Goal: Transaction & Acquisition: Book appointment/travel/reservation

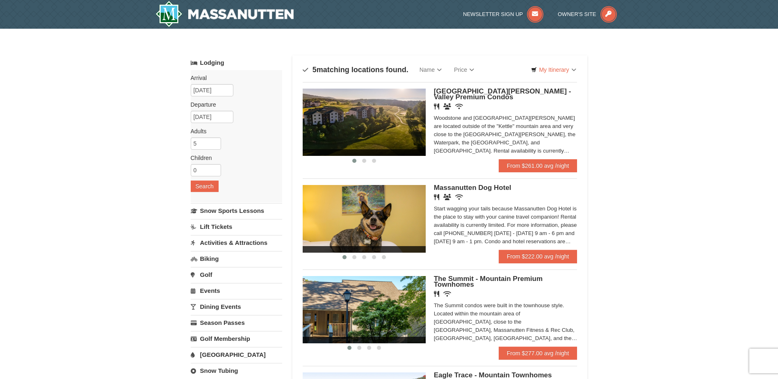
click at [370, 149] on img at bounding box center [364, 122] width 123 height 67
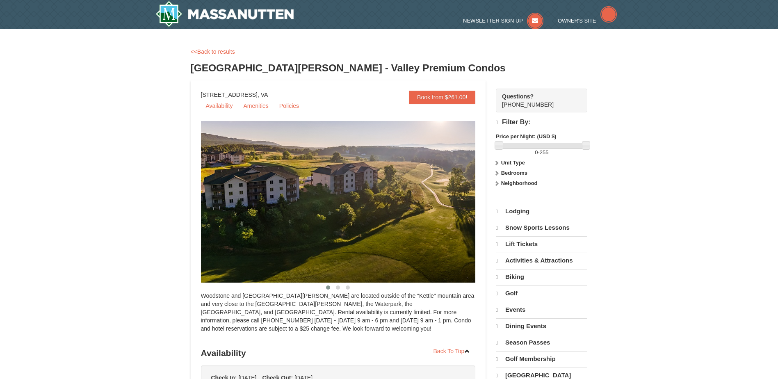
select select "10"
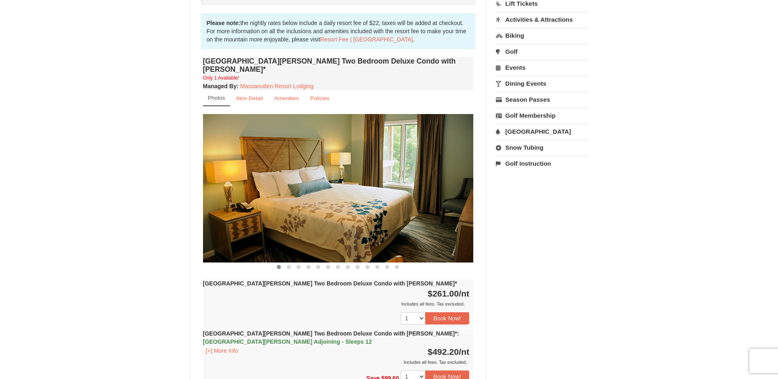
scroll to position [287, 0]
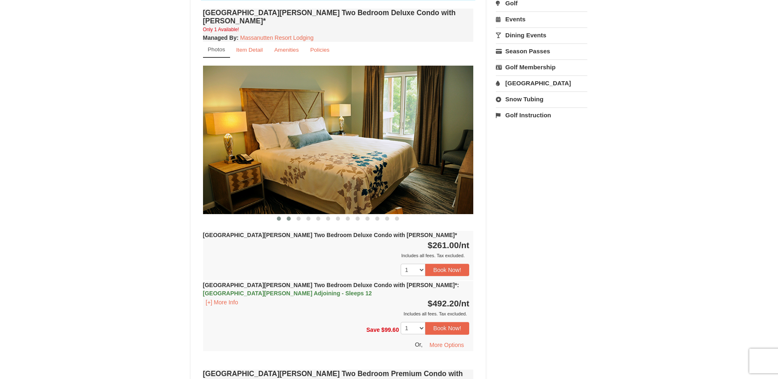
click at [290, 217] on span at bounding box center [289, 219] width 4 height 4
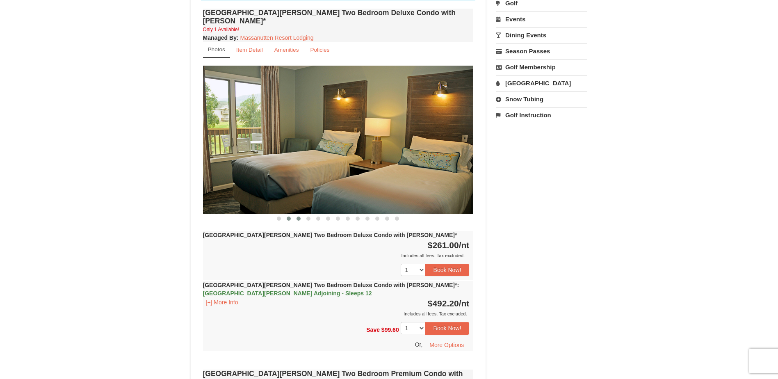
click at [295, 215] on button at bounding box center [299, 219] width 10 height 8
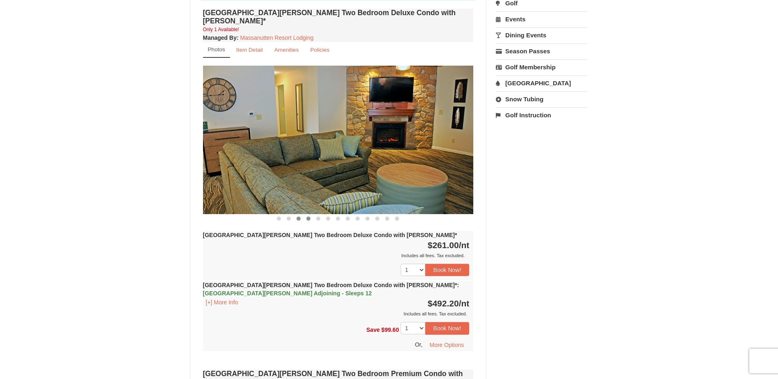
click at [306, 217] on span at bounding box center [308, 219] width 4 height 4
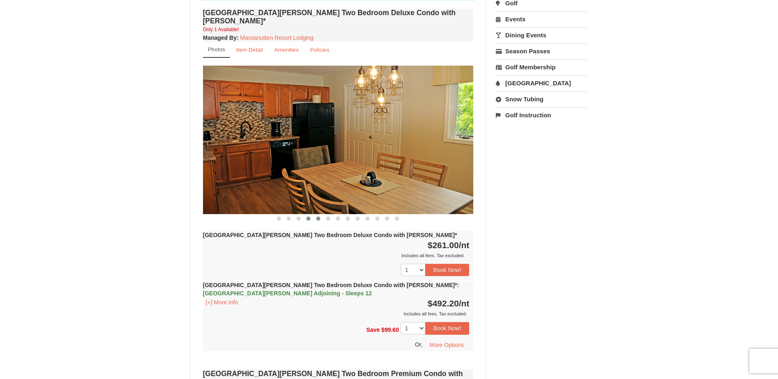
click at [320, 217] on span at bounding box center [318, 219] width 4 height 4
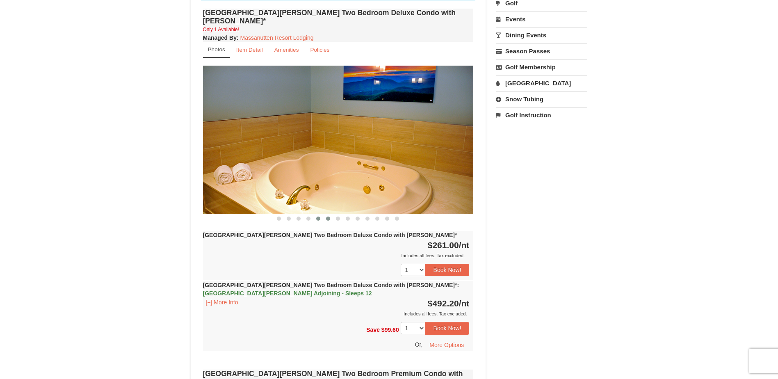
click at [324, 215] on button at bounding box center [328, 219] width 10 height 8
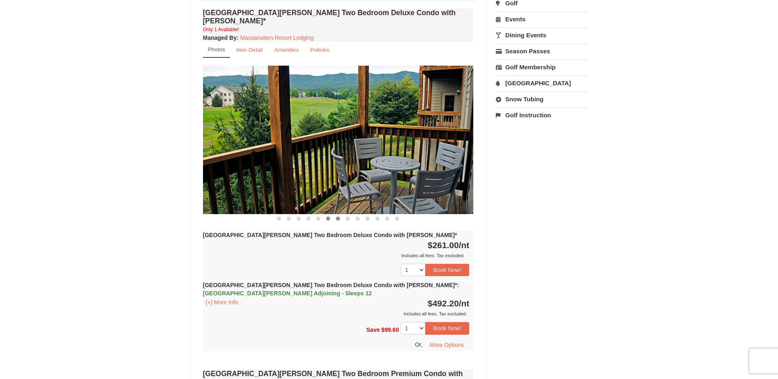
click at [337, 217] on span at bounding box center [338, 219] width 4 height 4
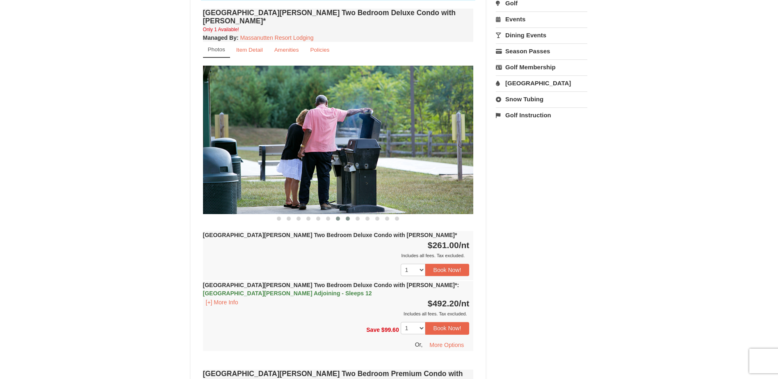
click at [350, 215] on button at bounding box center [348, 219] width 10 height 8
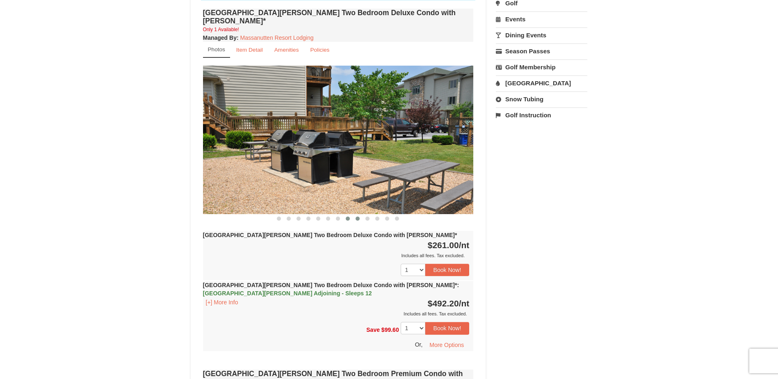
click at [355, 215] on button at bounding box center [358, 219] width 10 height 8
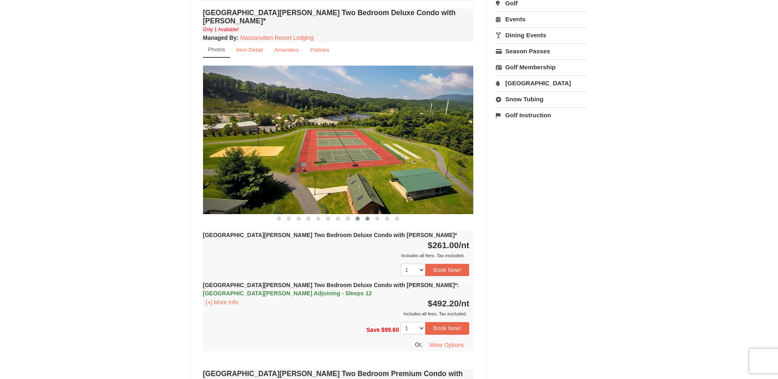
click at [367, 217] on span at bounding box center [367, 219] width 4 height 4
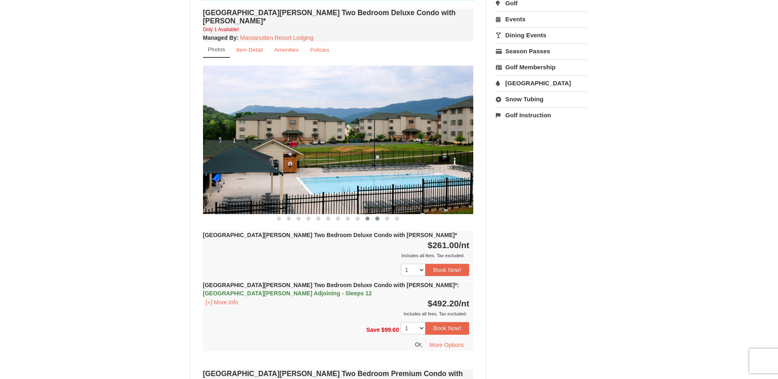
click at [379, 215] on button at bounding box center [377, 219] width 10 height 8
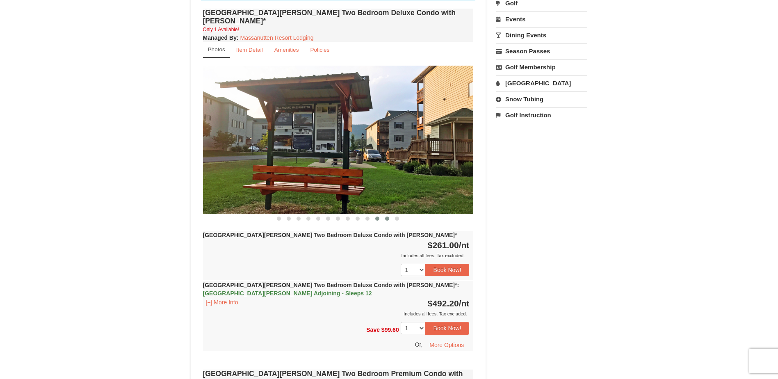
click at [390, 215] on button at bounding box center [387, 219] width 10 height 8
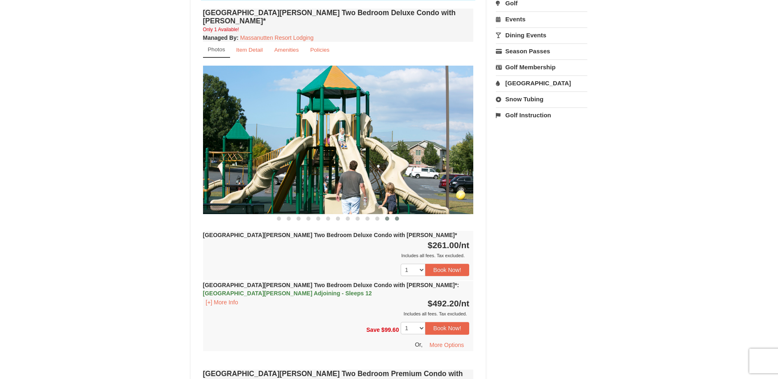
click at [395, 217] on span at bounding box center [397, 219] width 4 height 4
